Goal: Task Accomplishment & Management: Manage account settings

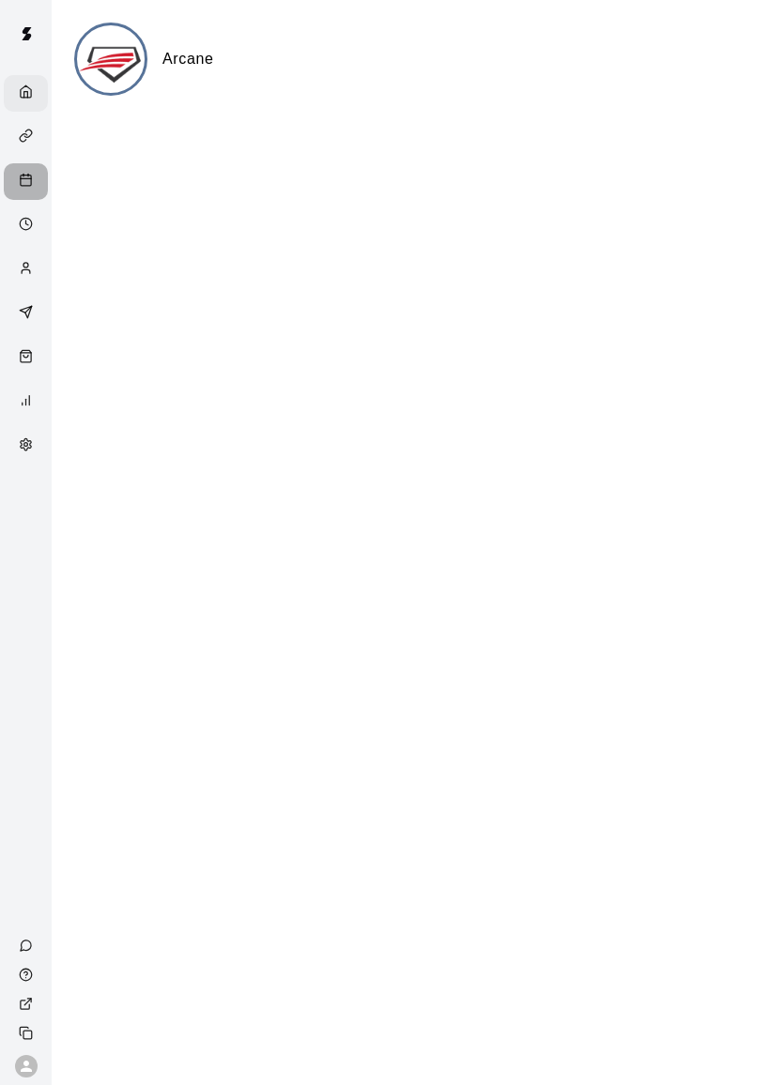
click at [26, 175] on div "Calendar" at bounding box center [30, 182] width 23 height 18
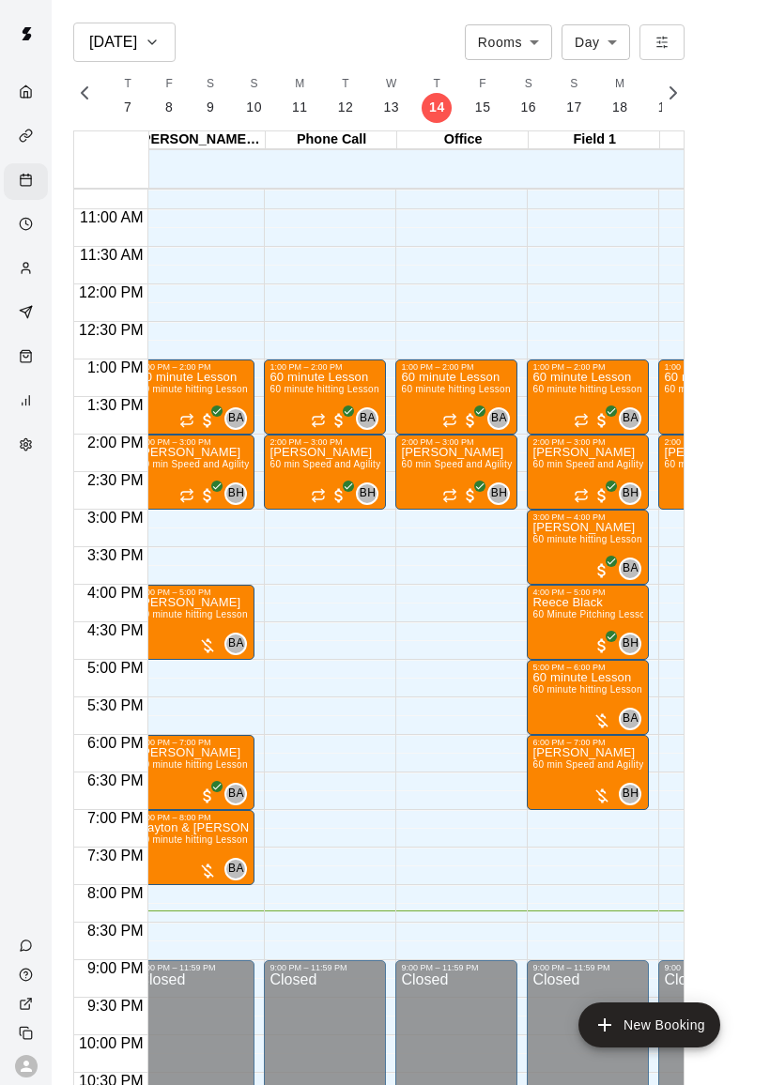
scroll to position [806, 17]
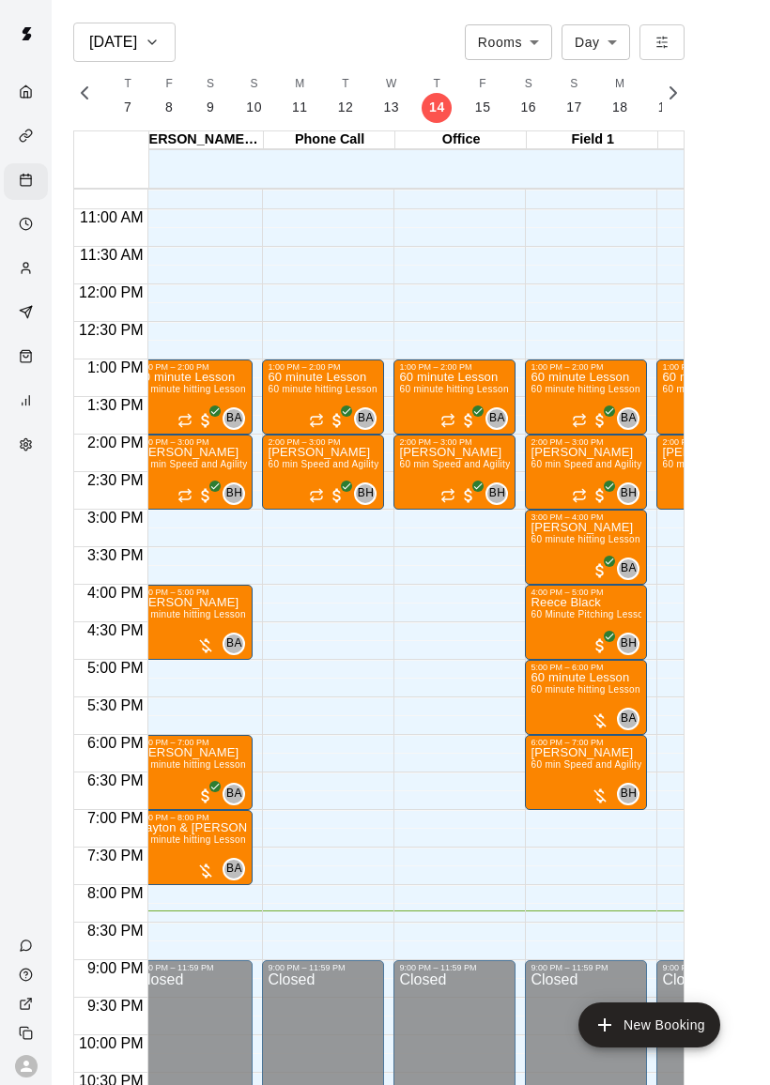
click at [607, 35] on body "[DATE] Rooms ***** ​ Day *** ​ M 10 T 11 W 12 T 13 F 14 S 15 S 16 M 17 T 18 W 1…" at bounding box center [385, 557] width 770 height 1115
click at [608, 118] on li "Week" at bounding box center [595, 114] width 69 height 31
type input "****"
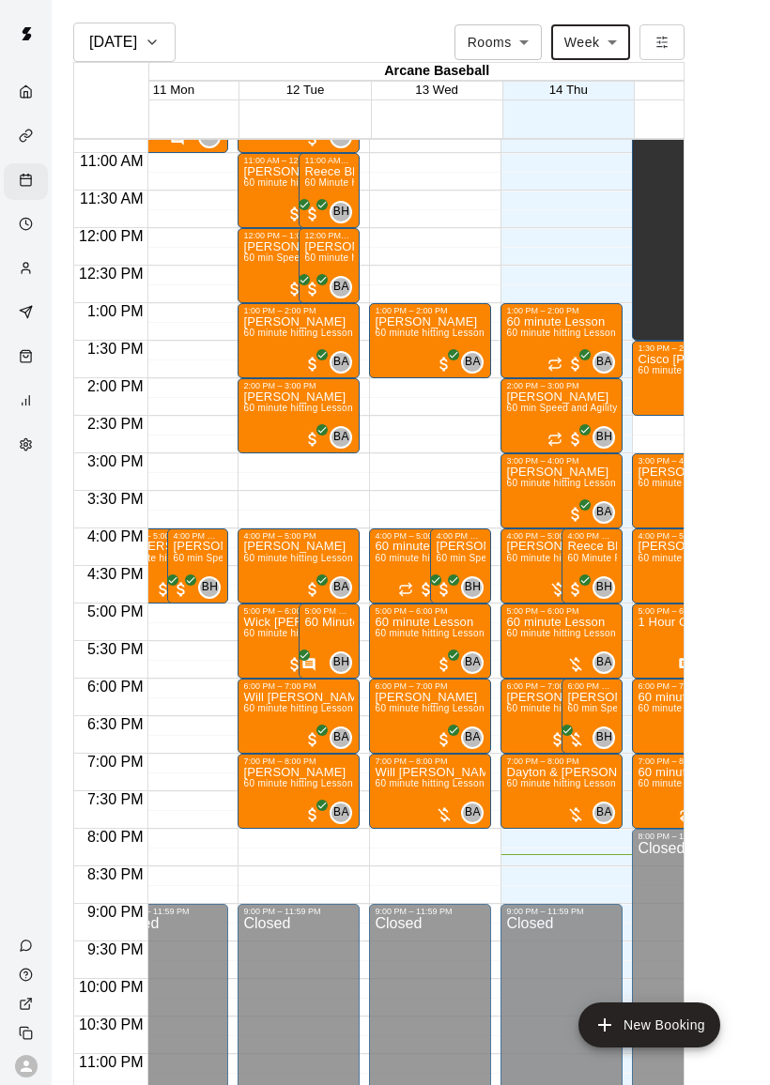
scroll to position [812, 175]
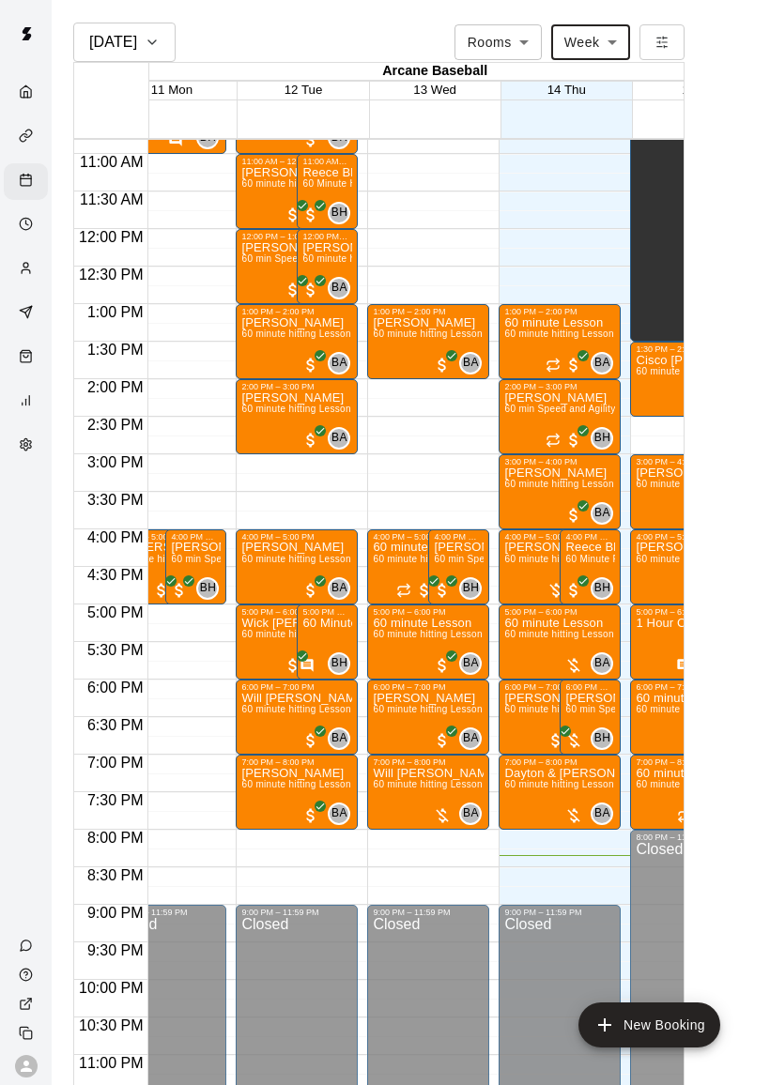
click at [30, 230] on circle "Availability" at bounding box center [26, 224] width 12 height 12
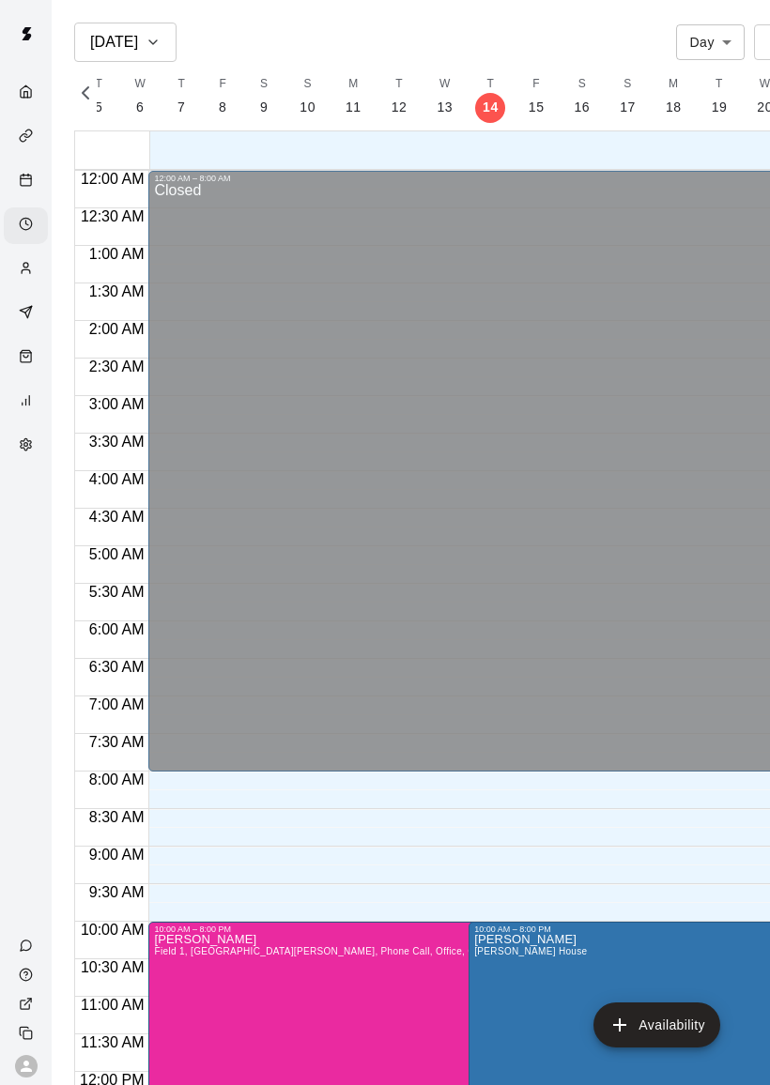
scroll to position [0, 7842]
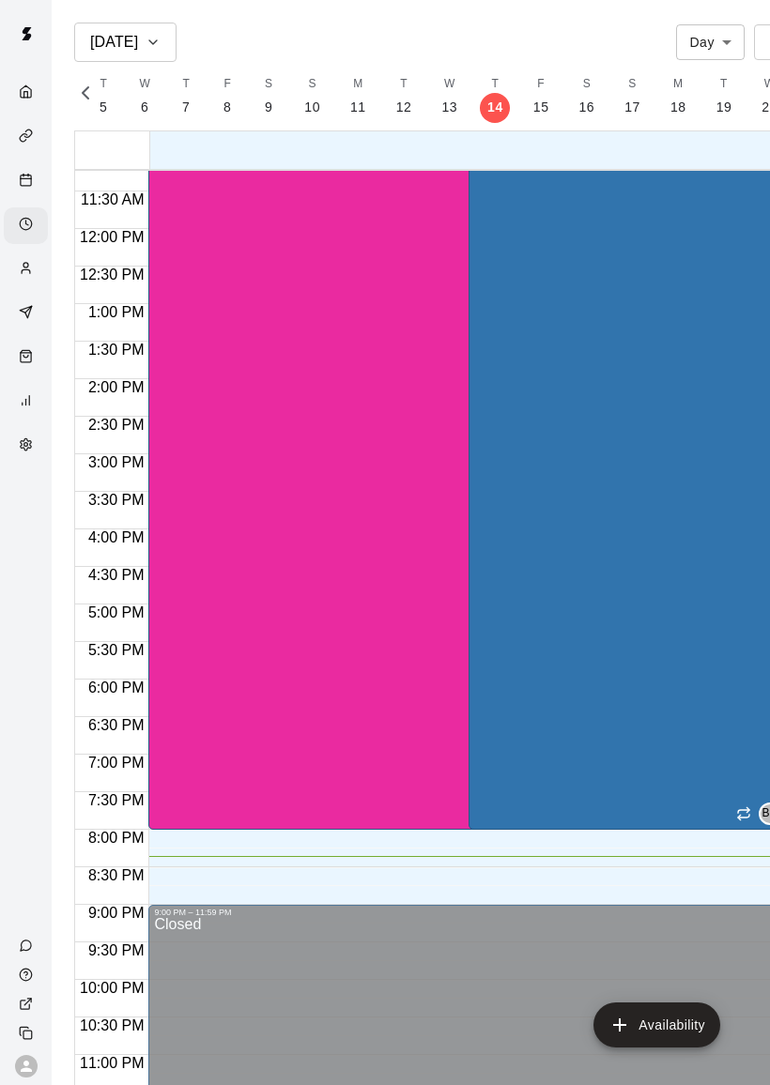
click at [31, 269] on icon "Customers" at bounding box center [26, 268] width 14 height 14
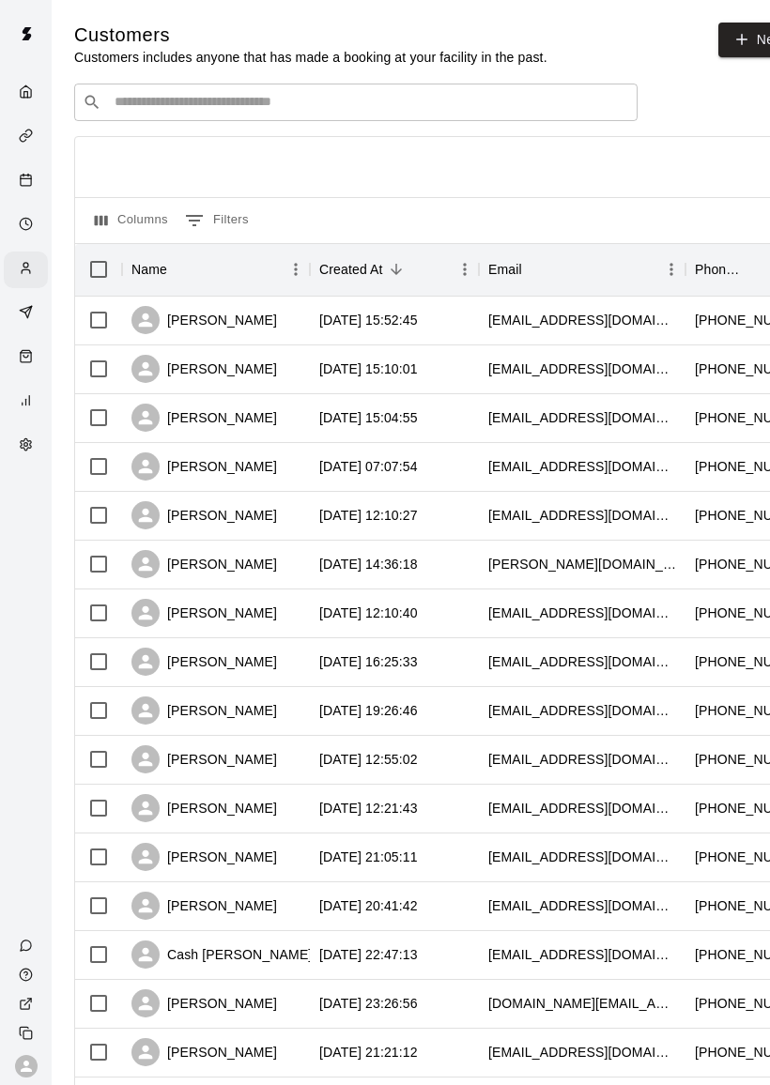
click at [323, 99] on input "Search customers by name or email" at bounding box center [369, 102] width 520 height 19
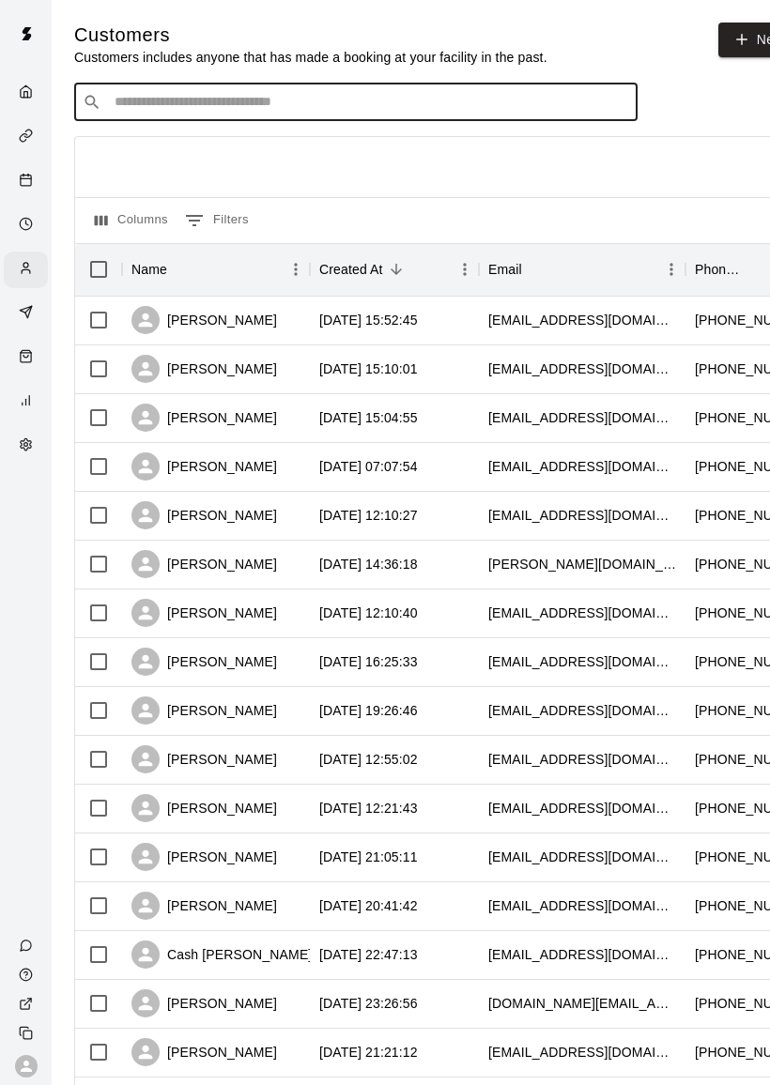
click at [172, 112] on input "Search customers by name or email" at bounding box center [369, 102] width 520 height 19
type input "***"
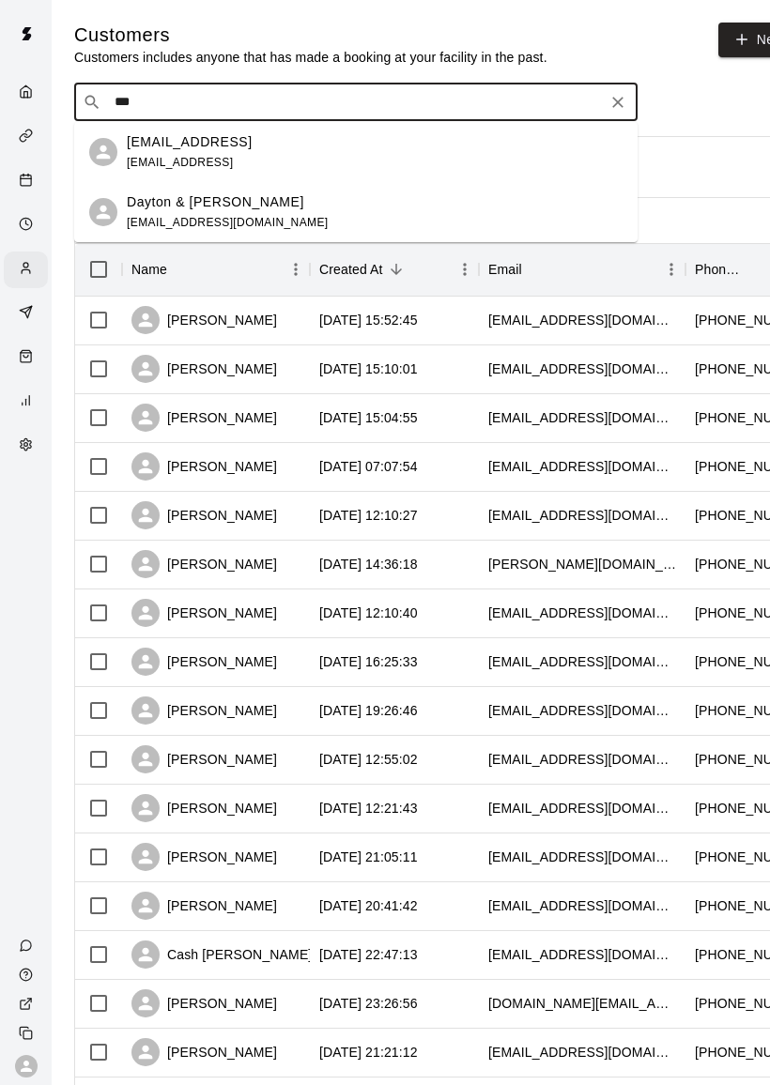
click at [252, 149] on p "[EMAIL_ADDRESS]" at bounding box center [190, 142] width 126 height 20
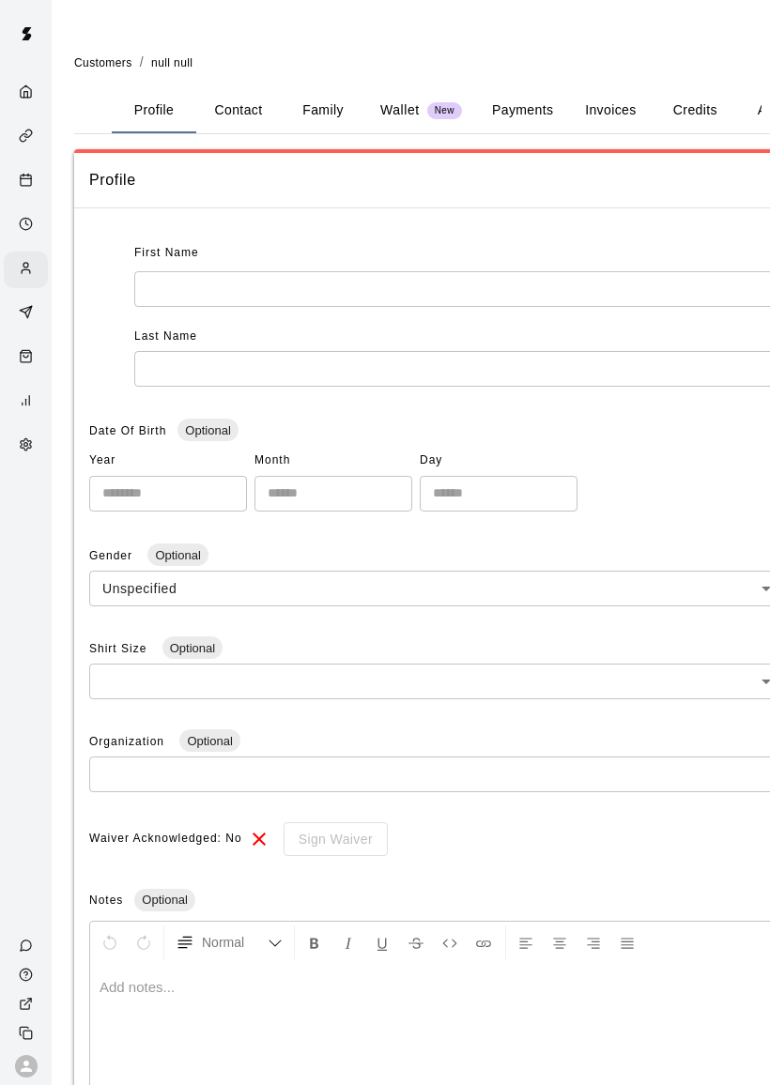
click at [609, 110] on button "Invoices" at bounding box center [610, 110] width 84 height 45
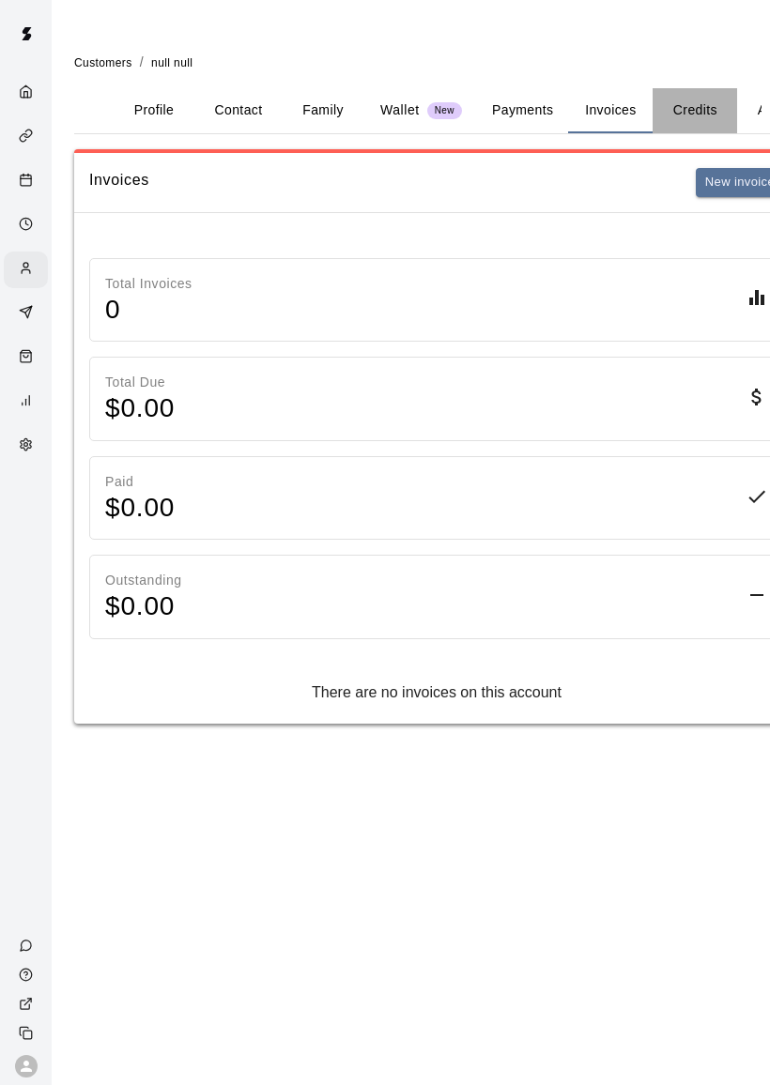
click at [697, 114] on button "Credits" at bounding box center [694, 110] width 84 height 45
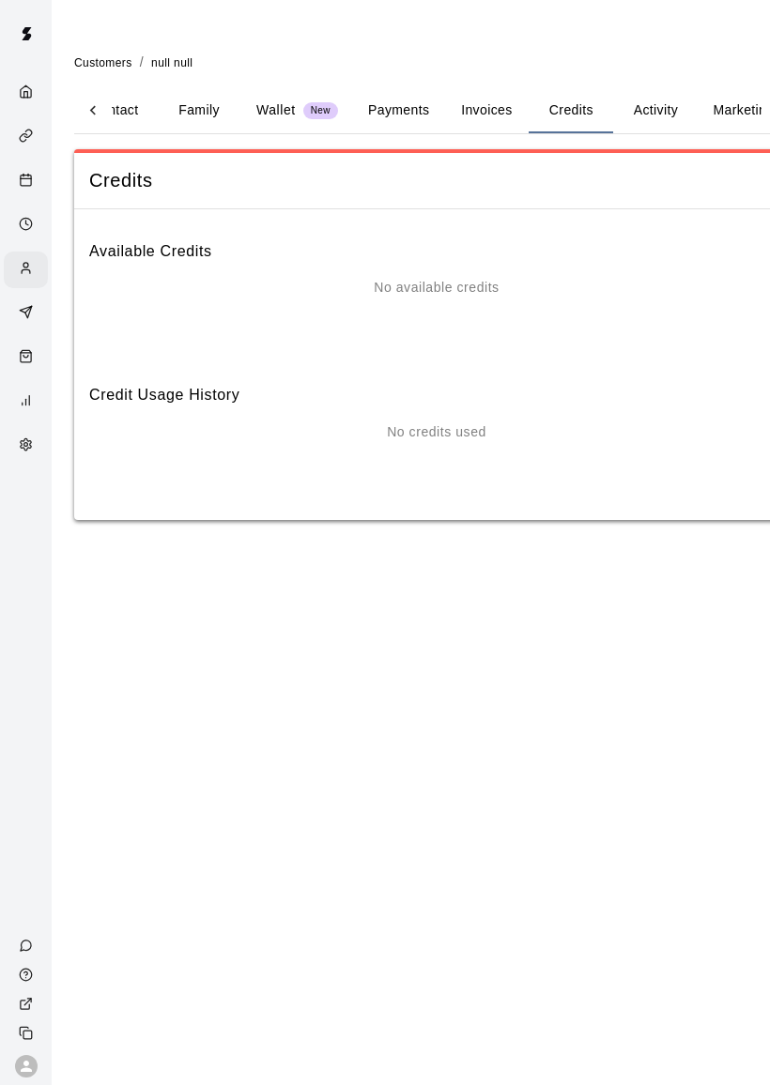
scroll to position [0, 128]
click at [655, 110] on button "Activity" at bounding box center [651, 110] width 84 height 45
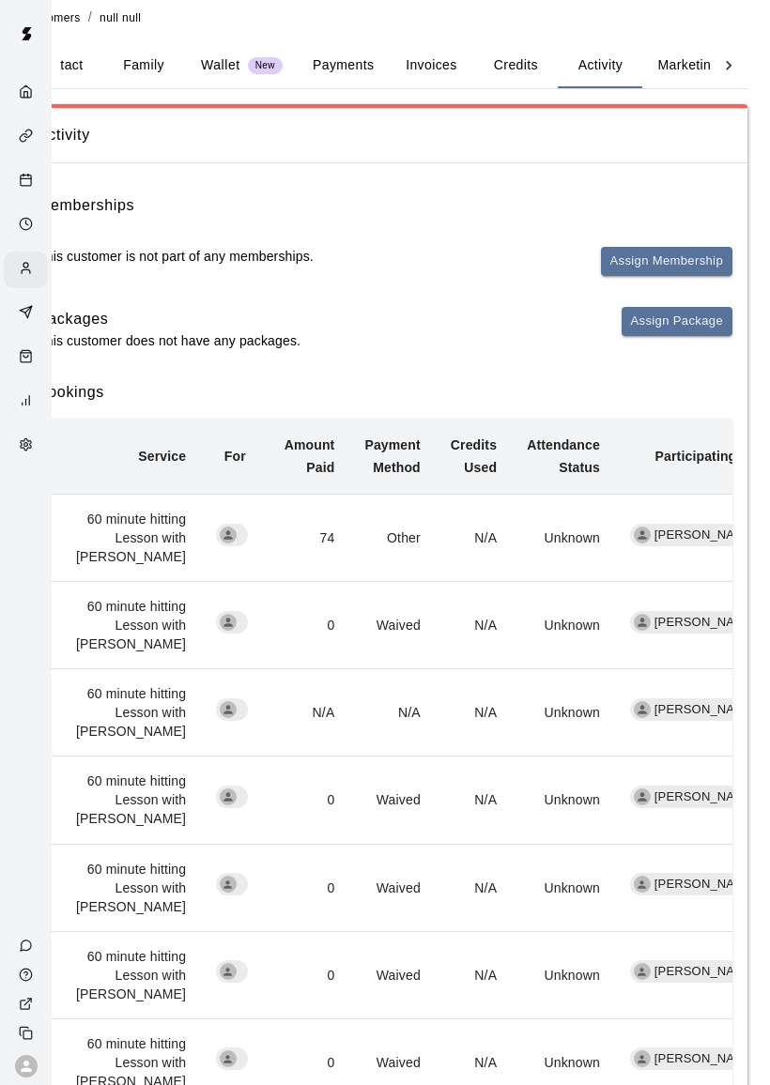
scroll to position [0, 52]
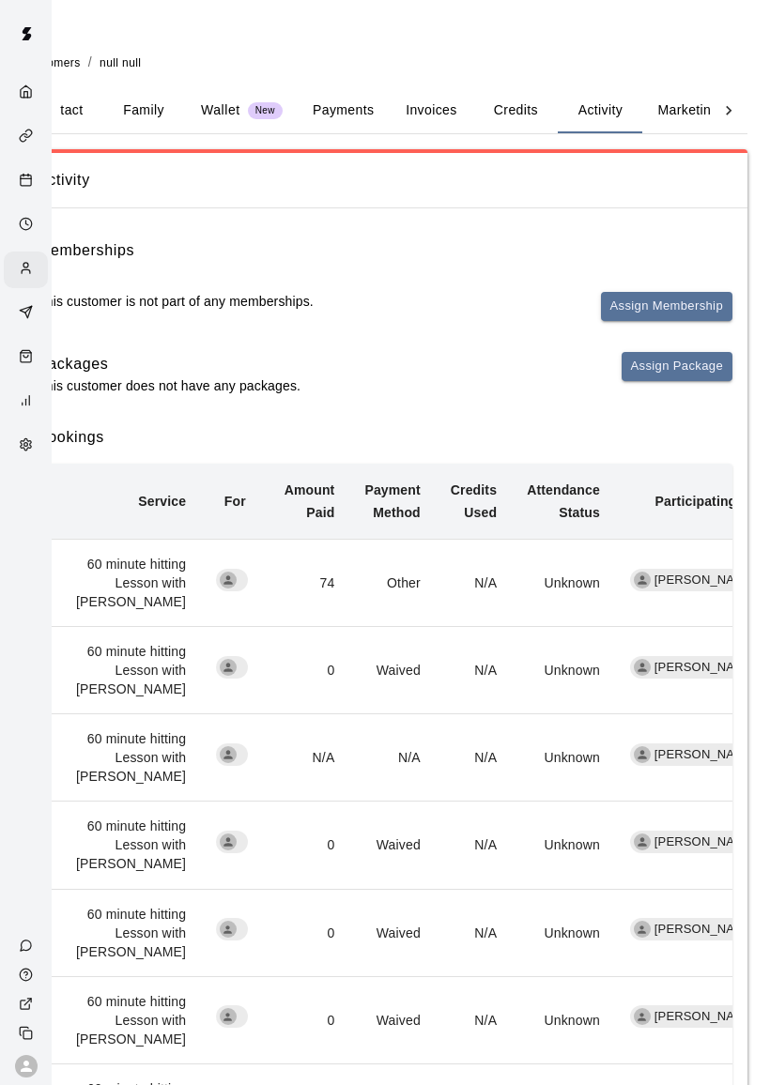
click at [508, 111] on button "Credits" at bounding box center [515, 110] width 84 height 45
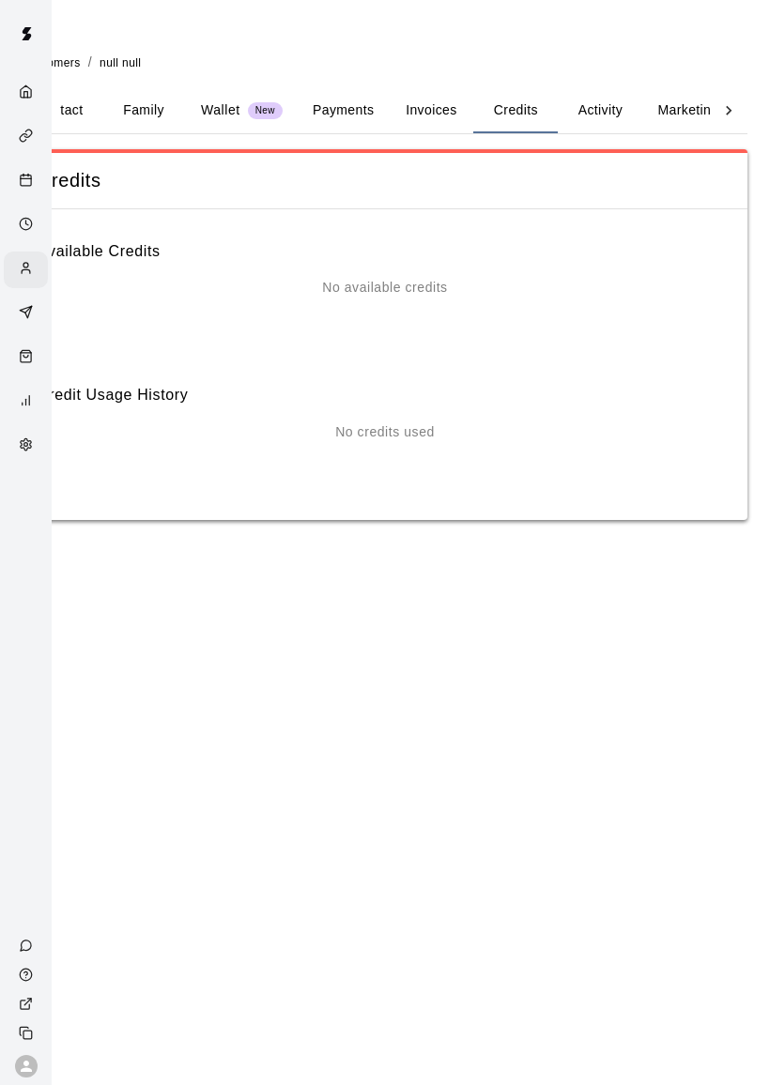
click at [680, 111] on button "Marketing" at bounding box center [687, 110] width 91 height 45
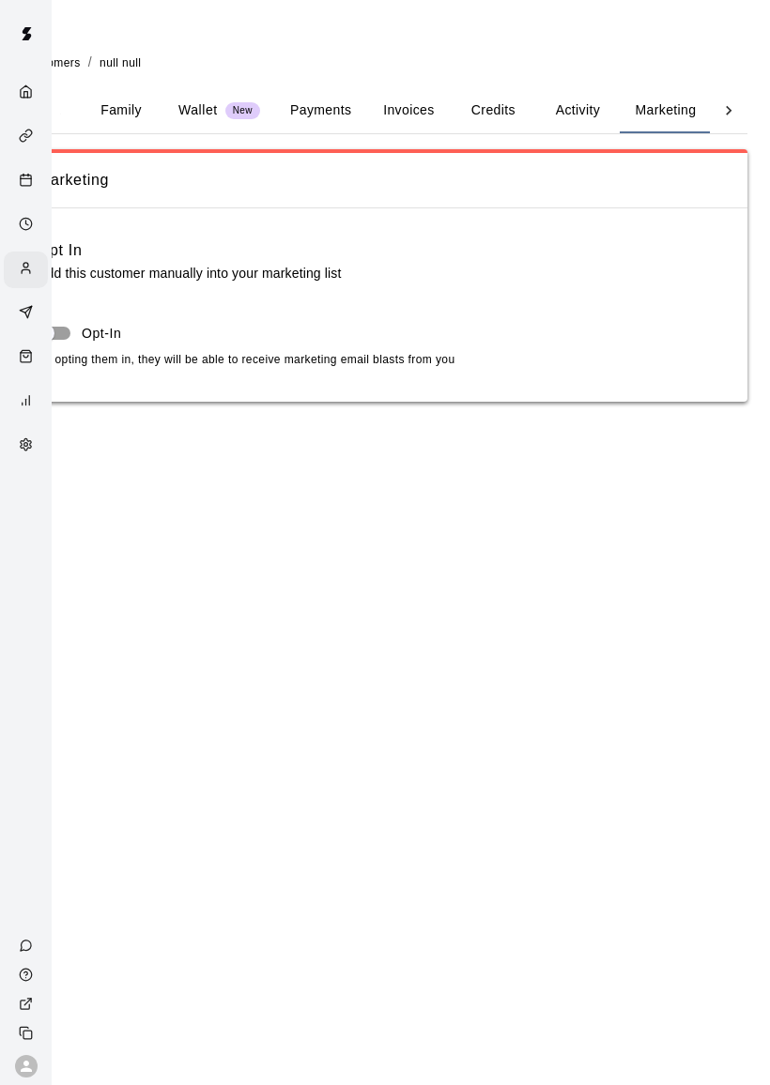
scroll to position [0, 151]
click at [589, 114] on button "Activity" at bounding box center [576, 110] width 84 height 45
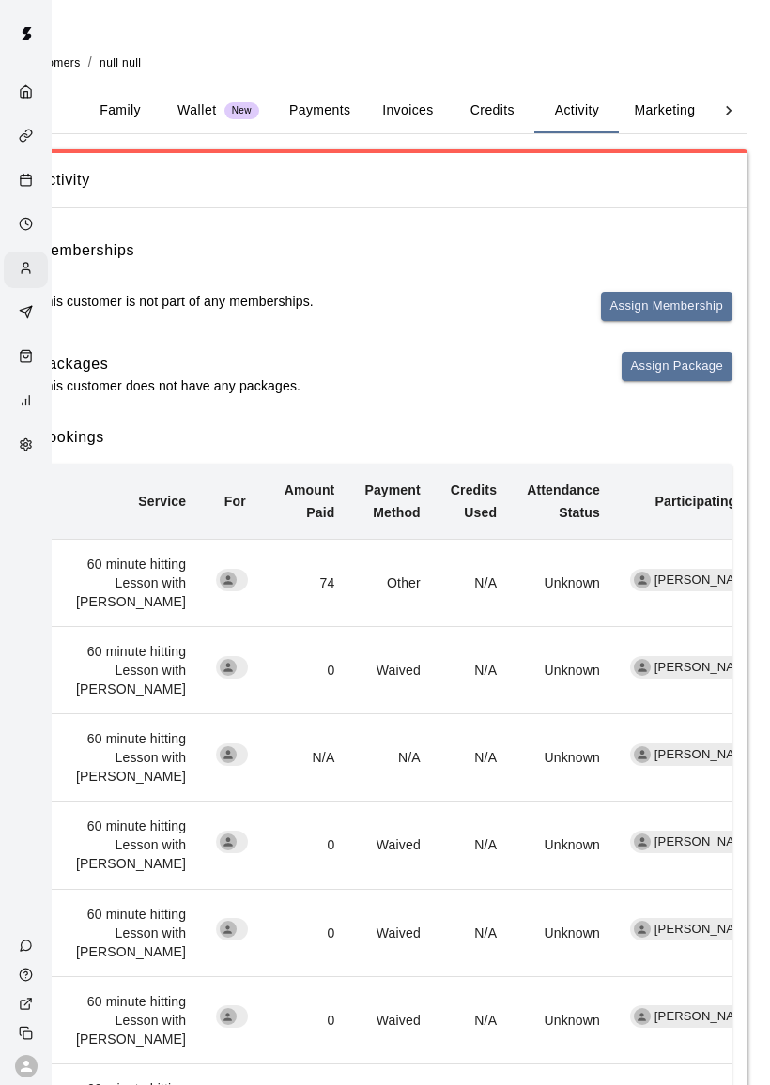
scroll to position [0, 0]
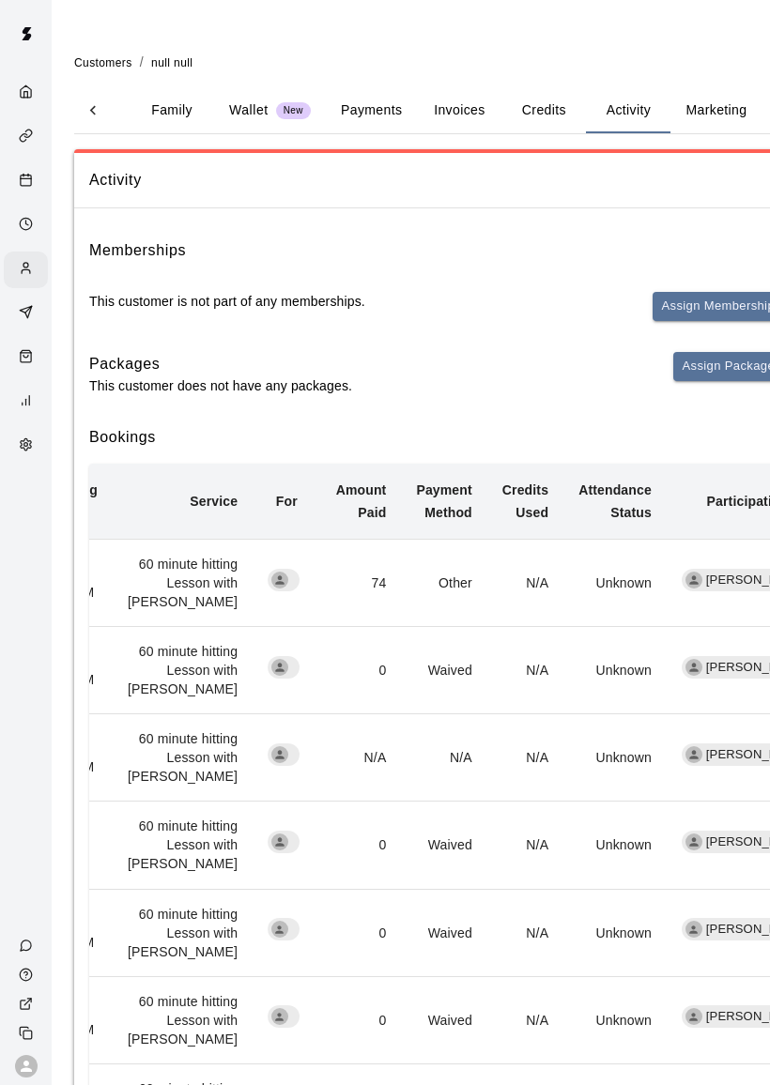
click at [102, 56] on span "Customers" at bounding box center [103, 62] width 58 height 13
